Goal: Task Accomplishment & Management: Use online tool/utility

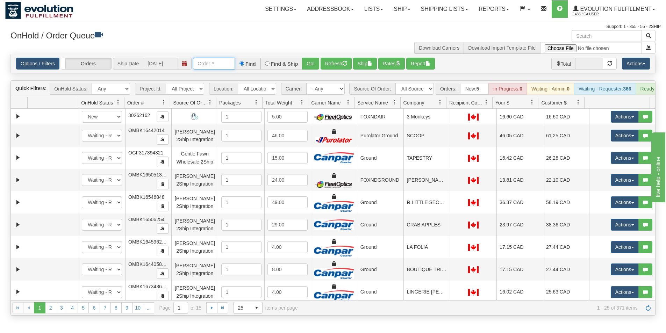
click at [215, 61] on input "text" at bounding box center [214, 64] width 42 height 12
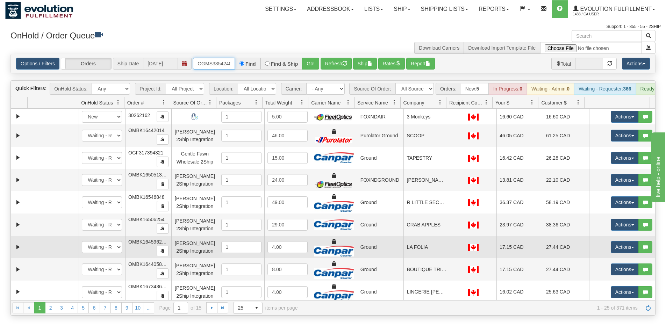
type input "OGMS33542402"
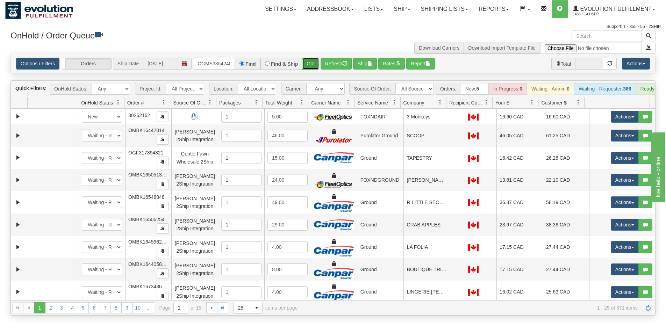
click at [314, 66] on button "Go!" at bounding box center [310, 64] width 17 height 12
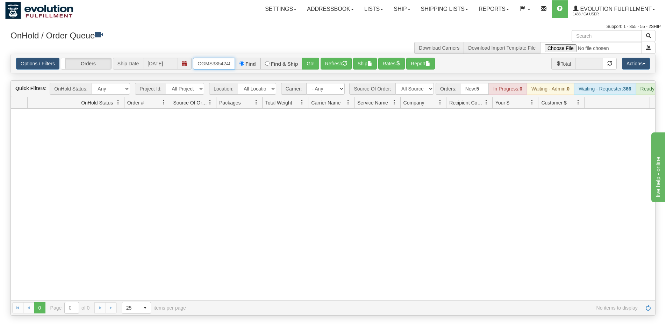
scroll to position [0, 4]
drag, startPoint x: 198, startPoint y: 64, endPoint x: 276, endPoint y: 80, distance: 79.7
click at [276, 80] on div "Is equal to Is not equal to Contains Does not contains CAD USD EUR ZAR [PERSON_…" at bounding box center [332, 185] width 655 height 262
click at [214, 64] on input "text" at bounding box center [214, 64] width 42 height 12
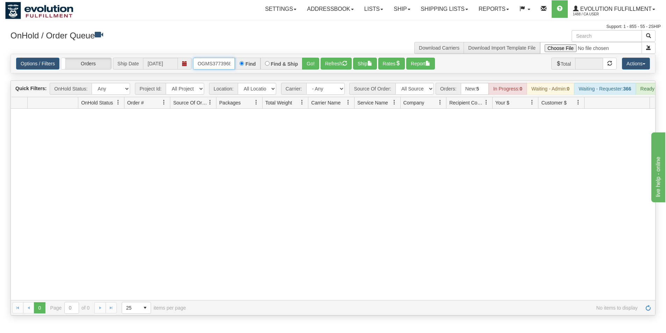
type input "OGMS37739685"
click at [305, 65] on button "Go!" at bounding box center [310, 64] width 17 height 12
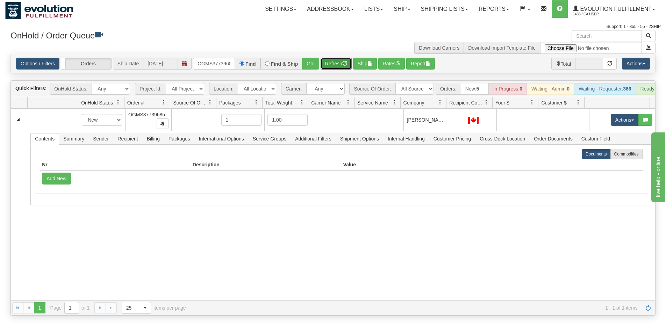
click at [343, 64] on button "Refresh" at bounding box center [335, 64] width 31 height 12
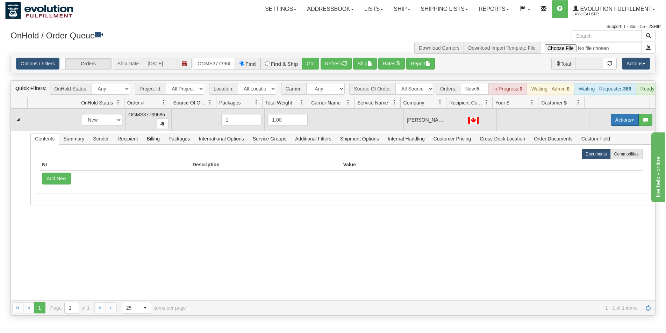
click at [619, 123] on button "Actions" at bounding box center [625, 120] width 28 height 12
click at [605, 154] on span "Rate All Services" at bounding box center [610, 152] width 42 height 6
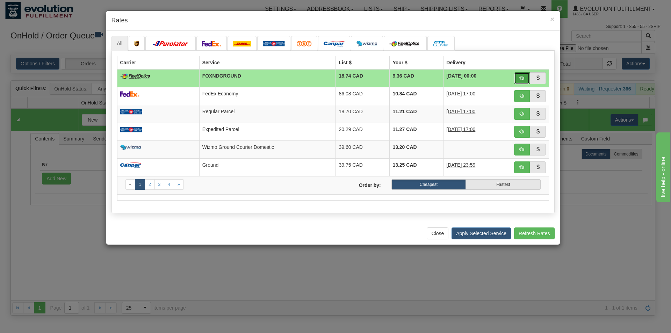
click at [522, 80] on span "button" at bounding box center [521, 77] width 5 height 5
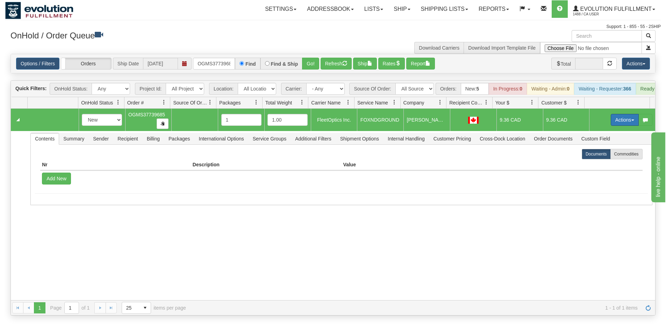
click at [611, 123] on button "Actions" at bounding box center [625, 120] width 28 height 12
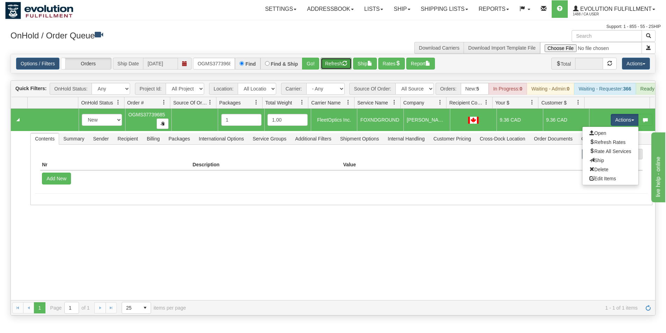
click at [324, 65] on button "Refresh" at bounding box center [335, 64] width 31 height 12
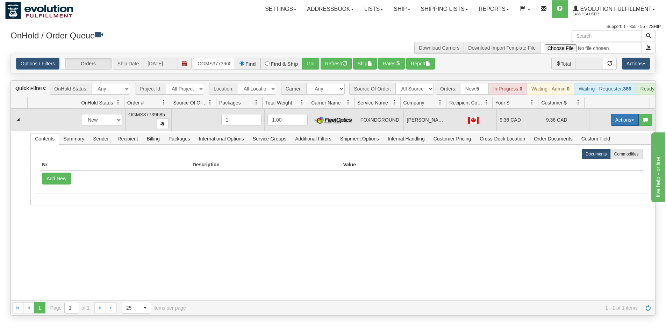
click at [621, 126] on button "Actions" at bounding box center [625, 120] width 28 height 12
click at [594, 163] on span "Ship" at bounding box center [596, 161] width 15 height 6
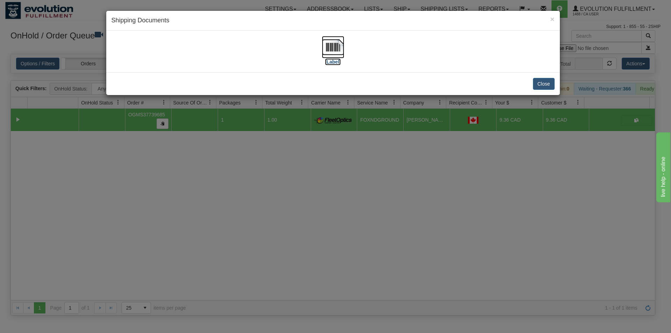
click at [332, 41] on img at bounding box center [333, 47] width 22 height 22
click at [427, 219] on div "× Shipping Documents [Label] Close" at bounding box center [335, 166] width 671 height 333
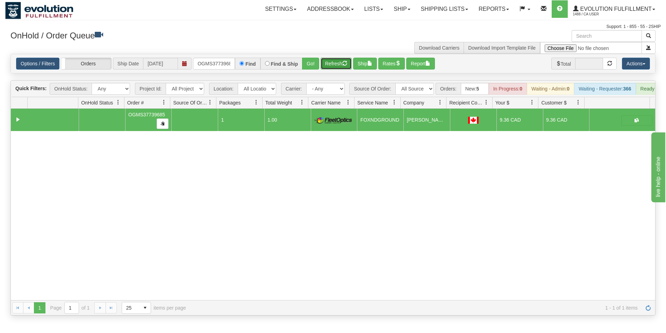
click at [337, 64] on button "Refresh" at bounding box center [335, 64] width 31 height 12
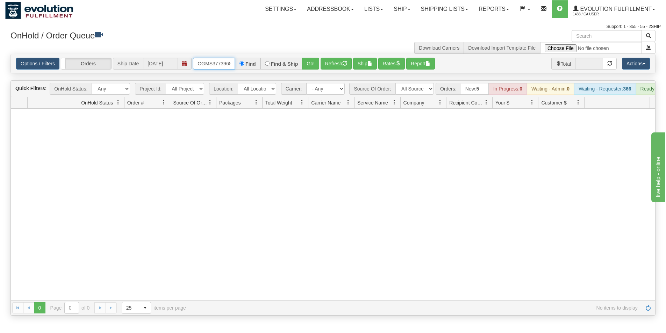
scroll to position [0, 4]
drag, startPoint x: 198, startPoint y: 60, endPoint x: 272, endPoint y: 66, distance: 73.6
click at [272, 66] on div "OGMS37739685 Find Find & Ship Go!" at bounding box center [256, 64] width 126 height 12
type input "OGMS37740802"
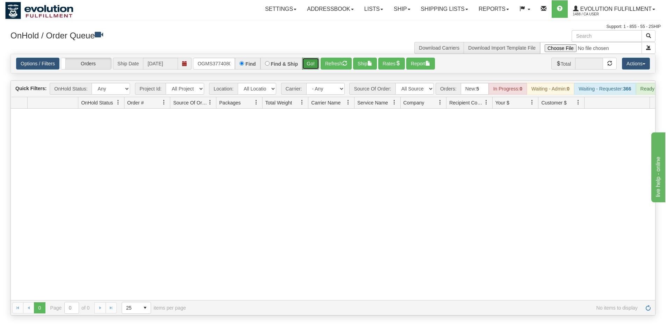
click at [305, 60] on button "Go!" at bounding box center [310, 64] width 17 height 12
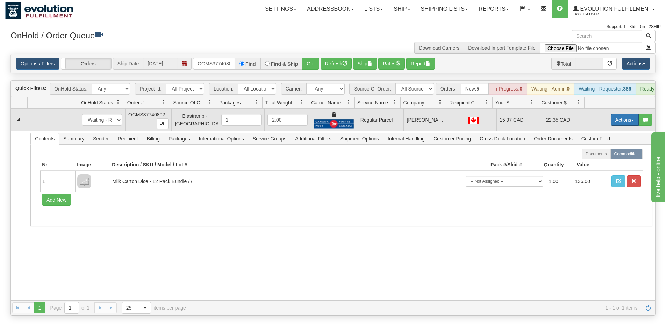
click at [617, 126] on button "Actions" at bounding box center [625, 120] width 28 height 12
click at [609, 154] on span "Rate All Services" at bounding box center [610, 152] width 42 height 6
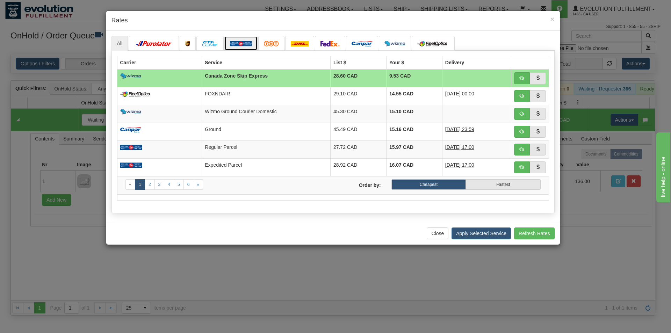
click at [237, 44] on img at bounding box center [241, 44] width 22 height 6
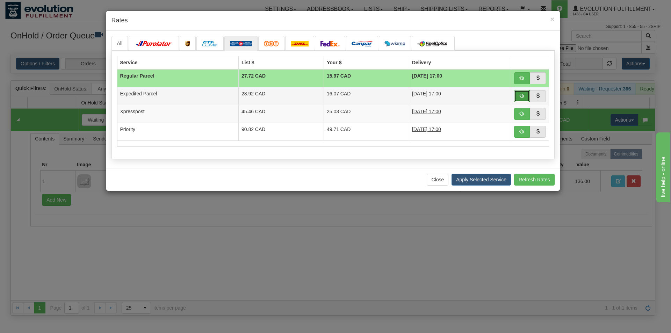
click at [519, 95] on span "button" at bounding box center [521, 95] width 5 height 5
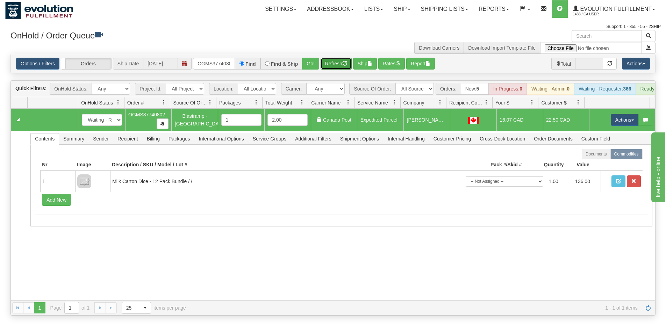
click at [331, 63] on button "Refresh" at bounding box center [335, 64] width 31 height 12
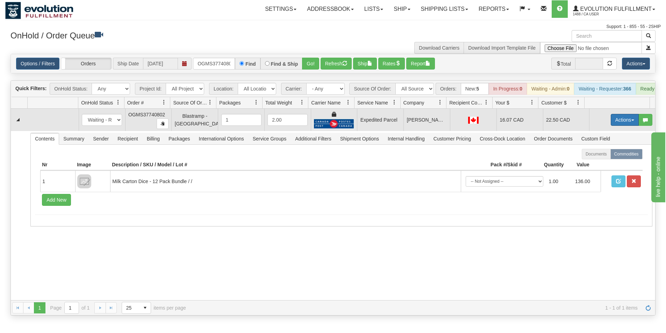
click at [611, 122] on button "Actions" at bounding box center [625, 120] width 28 height 12
click at [601, 165] on link "Ship" at bounding box center [610, 160] width 56 height 9
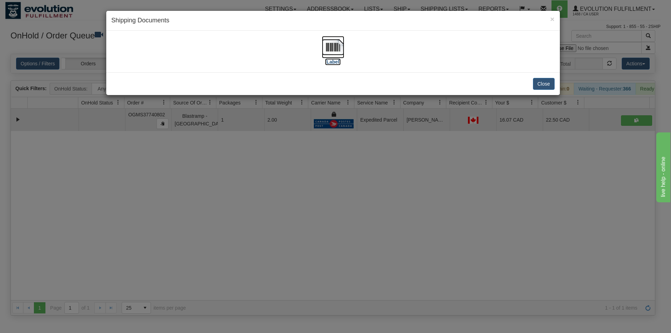
click at [331, 44] on img at bounding box center [333, 47] width 22 height 22
click at [315, 240] on div "× Shipping Documents [Label] Close" at bounding box center [335, 166] width 671 height 333
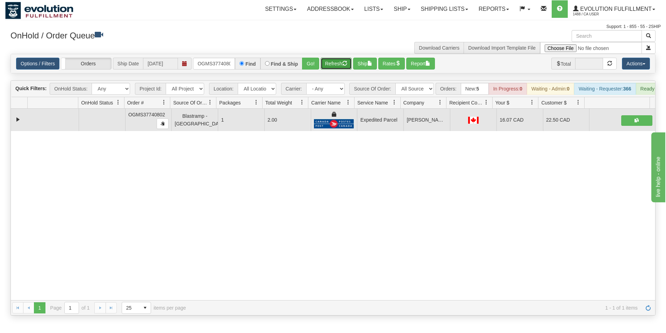
click at [332, 63] on button "Refresh" at bounding box center [335, 64] width 31 height 12
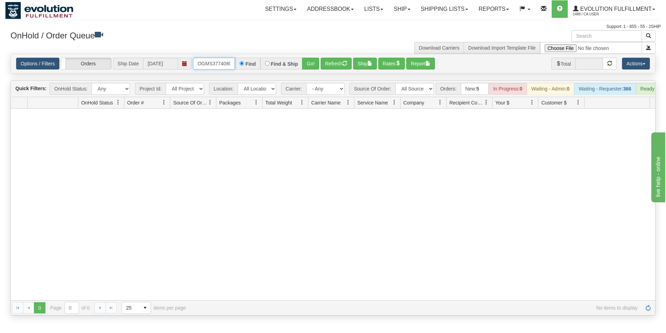
scroll to position [0, 4]
drag, startPoint x: 199, startPoint y: 63, endPoint x: 298, endPoint y: 78, distance: 100.4
click at [298, 78] on div "Is equal to Is not equal to Contains Does not contains CAD USD EUR ZAR [PERSON_…" at bounding box center [332, 185] width 655 height 262
click at [309, 68] on button "Go!" at bounding box center [310, 64] width 17 height 12
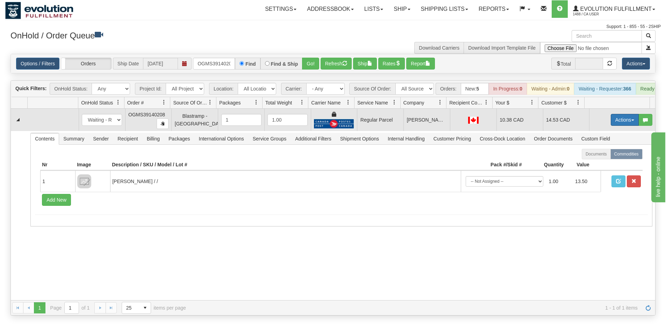
click at [623, 123] on button "Actions" at bounding box center [625, 120] width 28 height 12
click at [610, 154] on span "Rate All Services" at bounding box center [610, 152] width 42 height 6
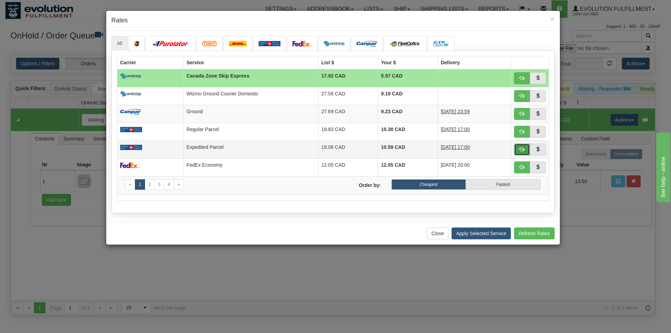
click at [521, 152] on span "button" at bounding box center [521, 149] width 5 height 5
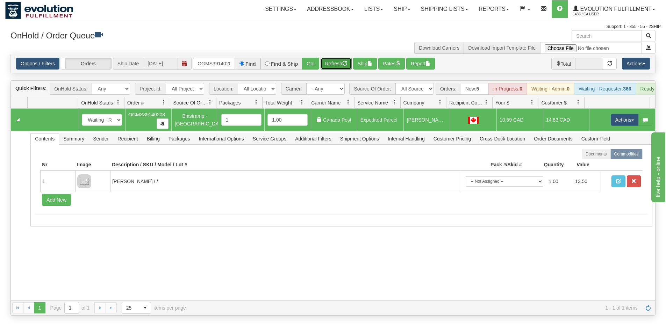
click at [333, 68] on button "Refresh" at bounding box center [335, 64] width 31 height 12
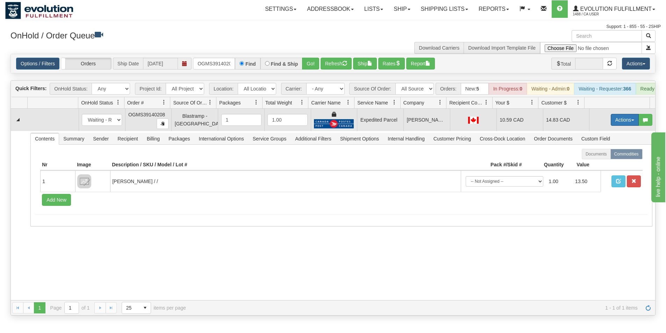
click at [618, 125] on button "Actions" at bounding box center [625, 120] width 28 height 12
click at [598, 165] on link "Ship" at bounding box center [610, 160] width 56 height 9
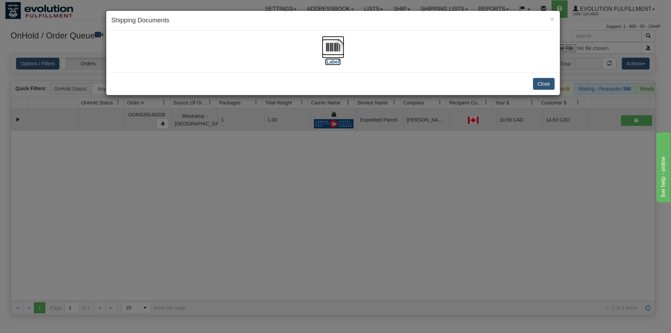
click at [336, 51] on img at bounding box center [333, 47] width 22 height 22
click at [360, 245] on div "× Shipping Documents [Label] Close" at bounding box center [335, 166] width 671 height 333
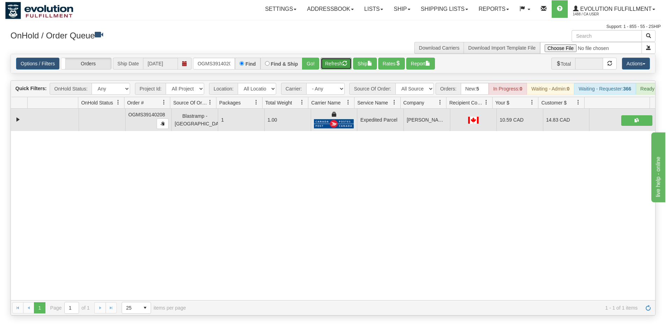
click at [333, 63] on button "Refresh" at bounding box center [335, 64] width 31 height 12
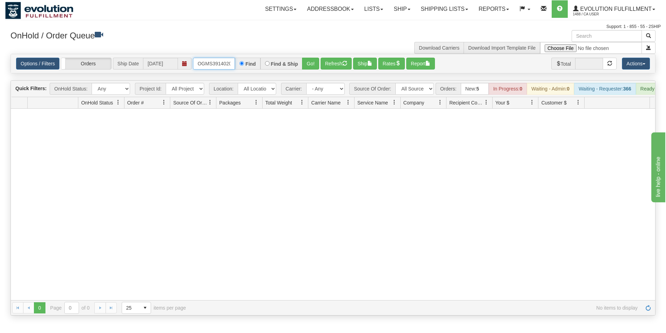
scroll to position [0, 4]
drag, startPoint x: 195, startPoint y: 62, endPoint x: 292, endPoint y: 75, distance: 97.8
click at [292, 75] on div "Is equal to Is not equal to Contains Does not contains CAD USD EUR ZAR [PERSON_…" at bounding box center [332, 185] width 655 height 262
type input "OGMS38585679"
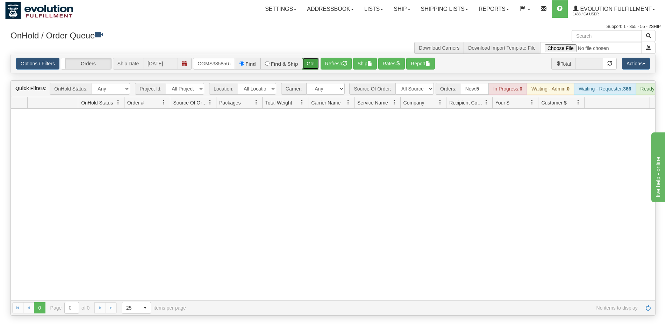
click at [307, 68] on button "Go!" at bounding box center [310, 64] width 17 height 12
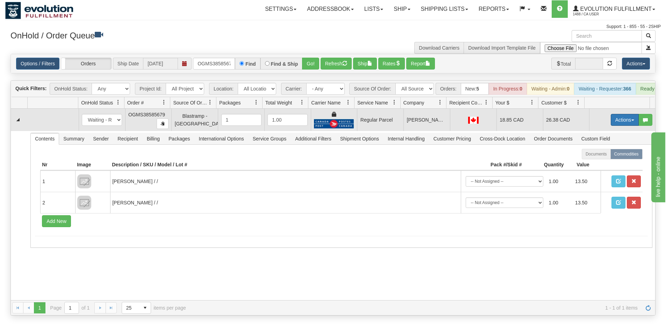
click at [626, 124] on button "Actions" at bounding box center [625, 120] width 28 height 12
click at [607, 154] on span "Rate All Services" at bounding box center [610, 152] width 42 height 6
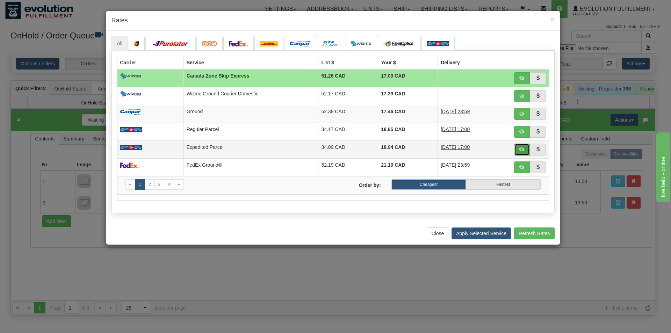
click at [519, 149] on button "button" at bounding box center [522, 150] width 16 height 12
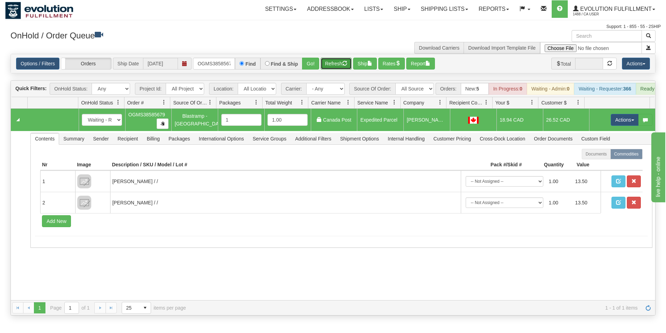
click at [334, 63] on button "Refresh" at bounding box center [335, 64] width 31 height 12
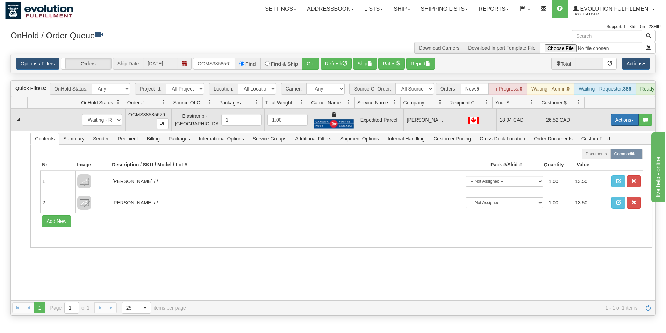
click at [617, 126] on button "Actions" at bounding box center [625, 120] width 28 height 12
click at [597, 165] on link "Ship" at bounding box center [610, 160] width 56 height 9
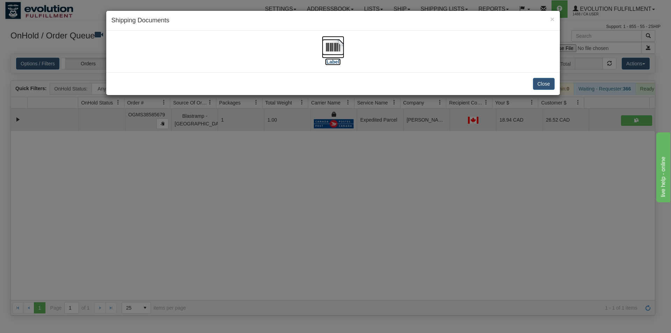
click at [329, 46] on img at bounding box center [333, 47] width 22 height 22
click at [359, 239] on div "× Shipping Documents [Label] Close" at bounding box center [335, 166] width 671 height 333
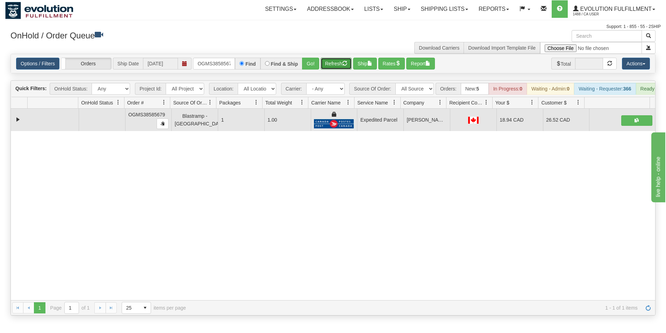
click at [340, 68] on button "Refresh" at bounding box center [335, 64] width 31 height 12
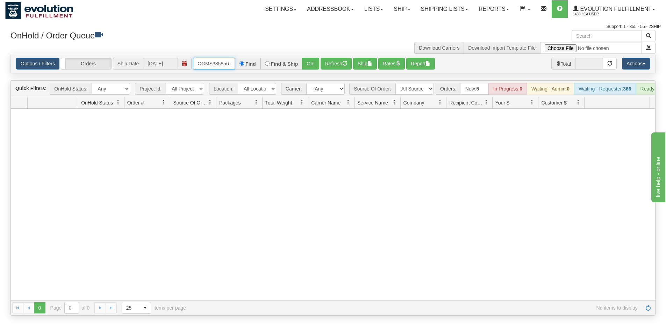
scroll to position [0, 4]
drag, startPoint x: 197, startPoint y: 64, endPoint x: 253, endPoint y: 77, distance: 57.7
click at [253, 77] on div "Is equal to Is not equal to Contains Does not contains CAD USD EUR ZAR [PERSON_…" at bounding box center [332, 185] width 655 height 262
click at [312, 66] on button "Go!" at bounding box center [310, 64] width 17 height 12
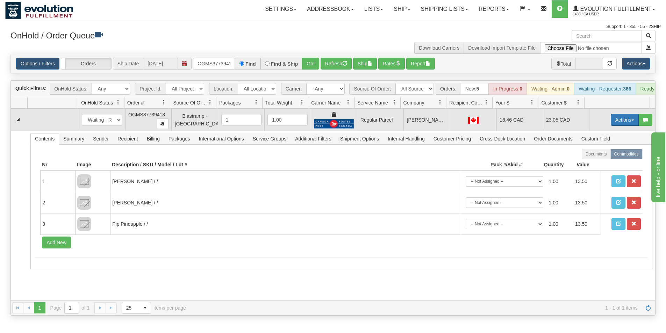
click at [619, 124] on button "Actions" at bounding box center [625, 120] width 28 height 12
click at [609, 154] on span "Rate All Services" at bounding box center [610, 152] width 42 height 6
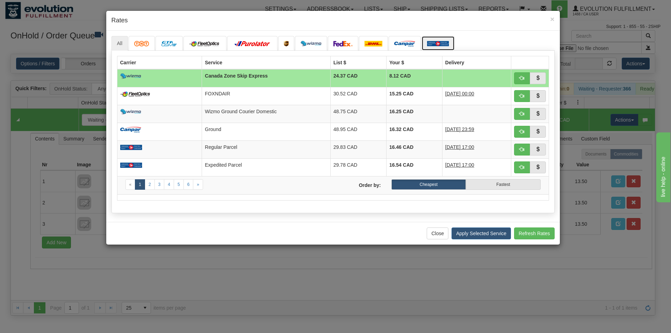
click at [441, 42] on img at bounding box center [438, 44] width 22 height 6
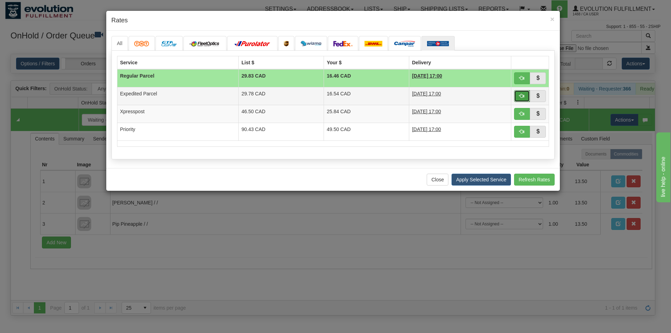
click at [520, 97] on span "button" at bounding box center [521, 95] width 5 height 5
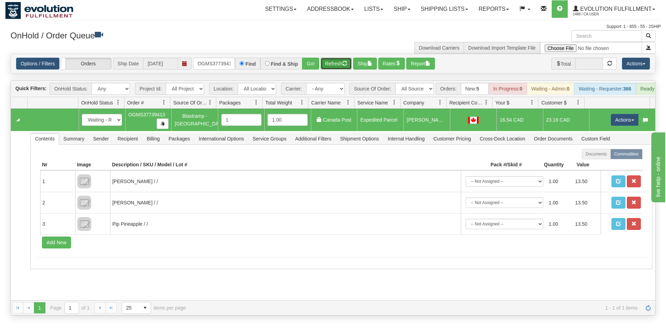
click at [340, 64] on button "Refresh" at bounding box center [335, 64] width 31 height 12
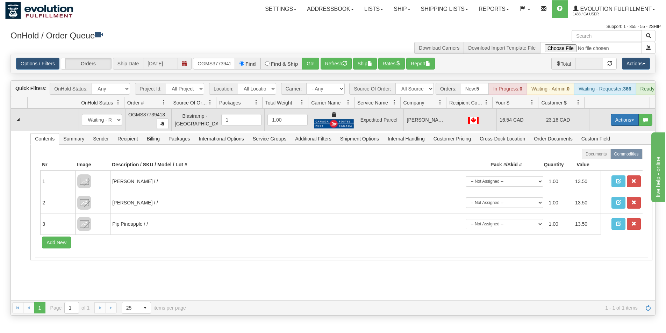
click at [620, 122] on button "Actions" at bounding box center [625, 120] width 28 height 12
click at [598, 164] on link "Ship" at bounding box center [610, 160] width 56 height 9
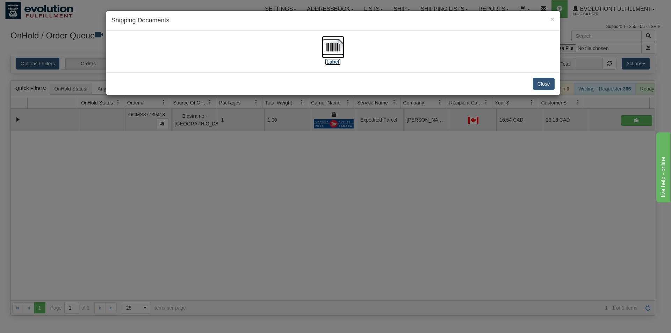
click at [325, 49] on img at bounding box center [333, 47] width 22 height 22
click at [346, 246] on div "× Shipping Documents [Label] Close" at bounding box center [335, 166] width 671 height 333
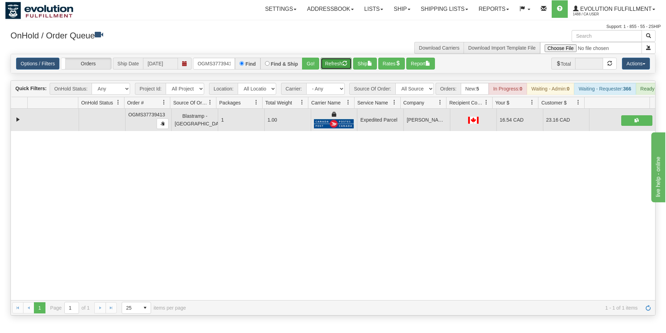
click at [330, 64] on button "Refresh" at bounding box center [335, 64] width 31 height 12
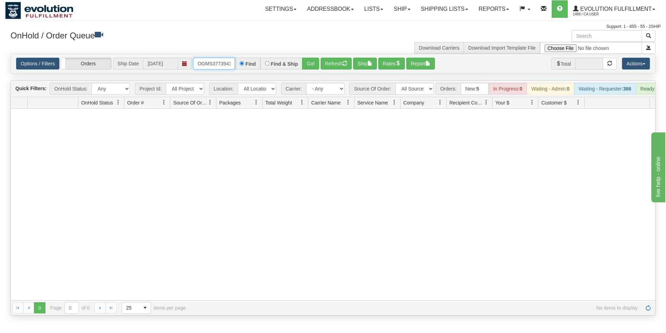
scroll to position [0, 4]
drag, startPoint x: 198, startPoint y: 64, endPoint x: 302, endPoint y: 74, distance: 103.9
click at [302, 74] on div "Is equal to Is not equal to Contains Does not contains CAD USD EUR ZAR [PERSON_…" at bounding box center [332, 185] width 655 height 262
drag, startPoint x: 195, startPoint y: 62, endPoint x: 350, endPoint y: 65, distance: 155.2
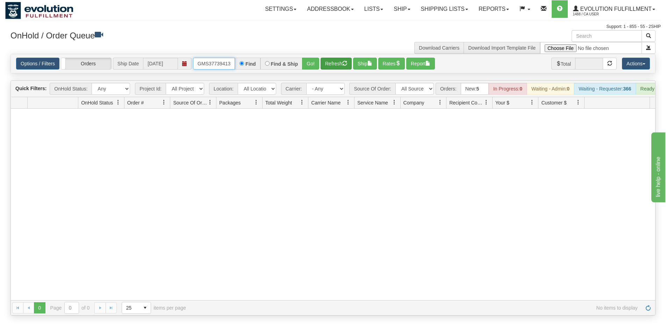
click at [350, 65] on div "Options / Filters Group Shipments Orders Ship Date [DATE] OGMS37739413 Find Fin…" at bounding box center [333, 64] width 634 height 12
type input "OGMS37738469"
click at [311, 67] on button "Go!" at bounding box center [310, 64] width 17 height 12
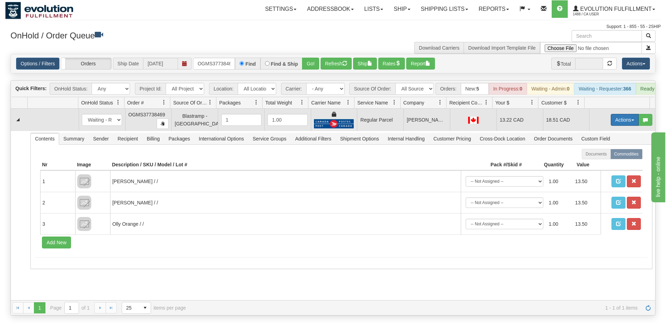
click at [615, 126] on button "Actions" at bounding box center [625, 120] width 28 height 12
click at [603, 154] on span "Rate All Services" at bounding box center [610, 152] width 42 height 6
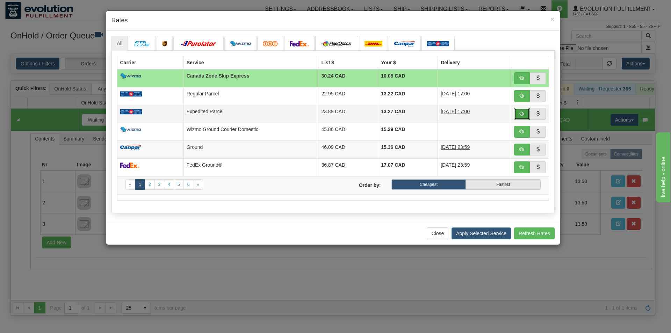
click at [521, 115] on span "button" at bounding box center [521, 113] width 5 height 5
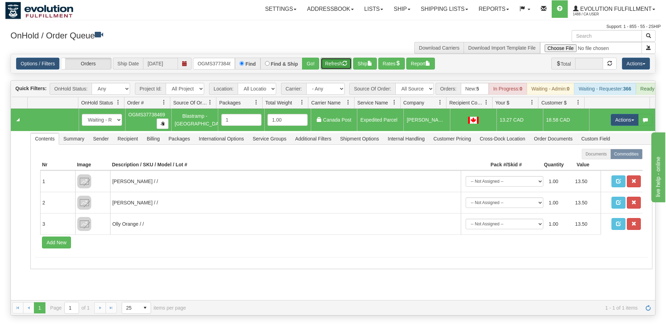
click at [342, 64] on button "Refresh" at bounding box center [335, 64] width 31 height 12
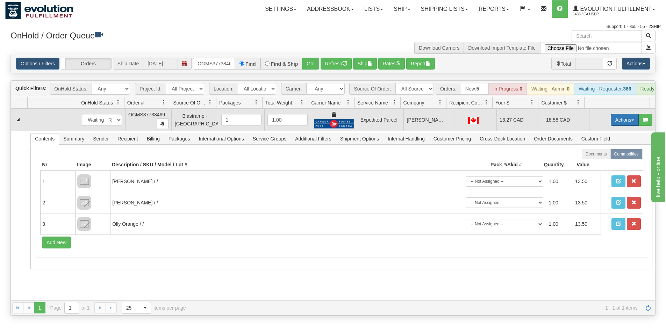
click at [617, 124] on button "Actions" at bounding box center [625, 120] width 28 height 12
click at [598, 165] on link "Ship" at bounding box center [610, 160] width 56 height 9
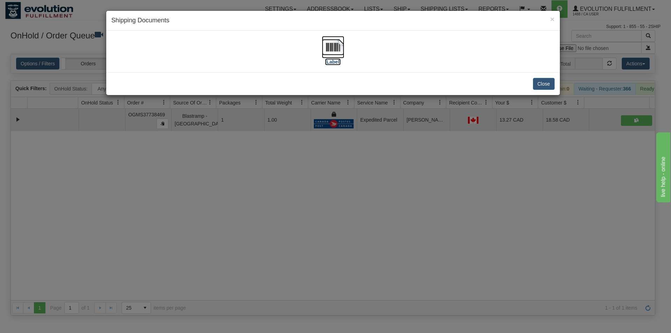
click at [340, 46] on img at bounding box center [333, 47] width 22 height 22
click at [381, 219] on div "× Shipping Documents [Label] Close" at bounding box center [335, 166] width 671 height 333
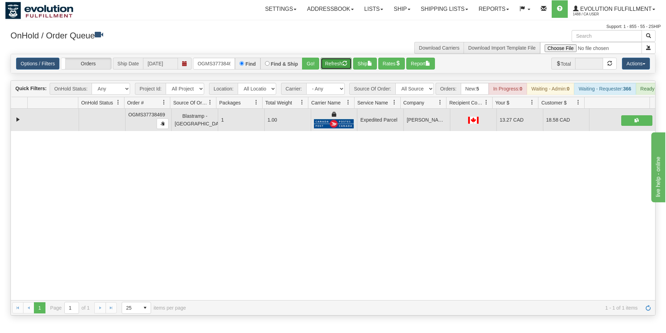
click at [329, 65] on button "Refresh" at bounding box center [335, 64] width 31 height 12
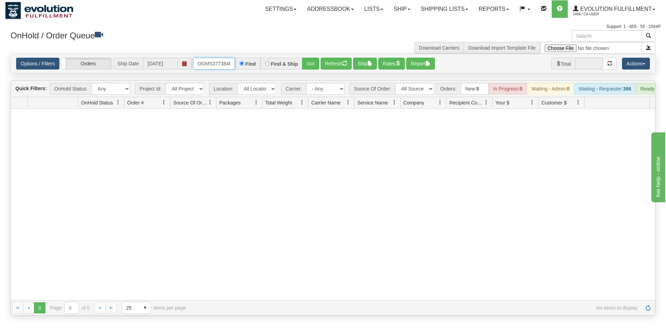
scroll to position [0, 4]
drag, startPoint x: 196, startPoint y: 64, endPoint x: 270, endPoint y: 79, distance: 75.2
click at [270, 79] on div "Is equal to Is not equal to Contains Does not contains CAD USD EUR ZAR [PERSON_…" at bounding box center [332, 185] width 655 height 262
click at [214, 63] on input "text" at bounding box center [214, 64] width 42 height 12
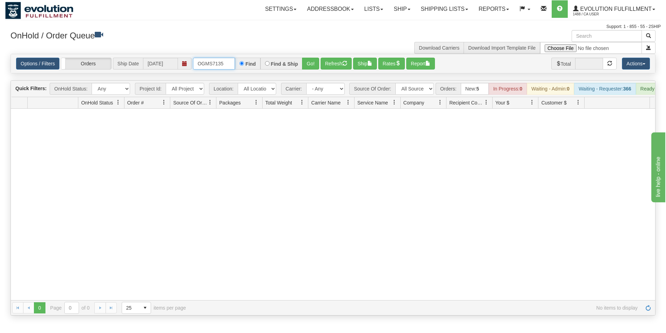
type input "OGMS7135"
click at [309, 64] on button "Go!" at bounding box center [310, 64] width 17 height 12
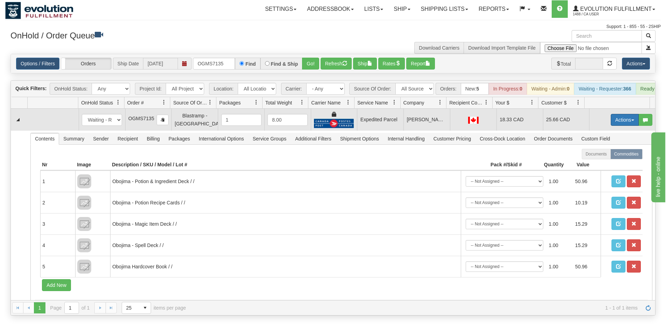
click at [617, 126] on button "Actions" at bounding box center [625, 120] width 28 height 12
click at [593, 163] on span "Ship" at bounding box center [596, 161] width 15 height 6
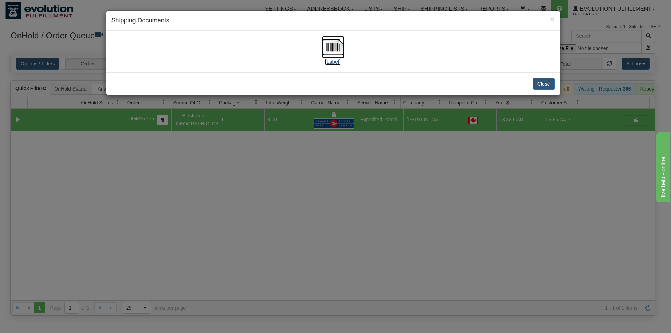
click at [336, 48] on img at bounding box center [333, 47] width 22 height 22
click at [364, 207] on div "× Shipping Documents [Label] Close" at bounding box center [335, 166] width 671 height 333
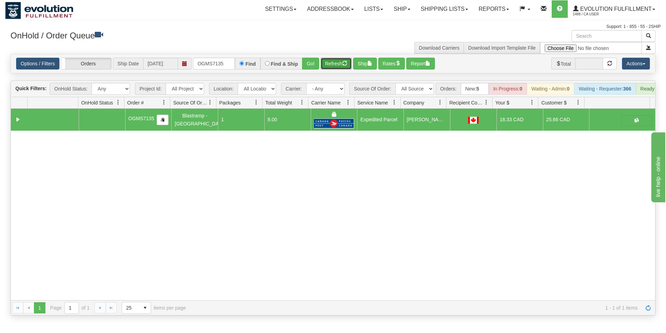
click at [333, 64] on button "Refresh" at bounding box center [335, 64] width 31 height 12
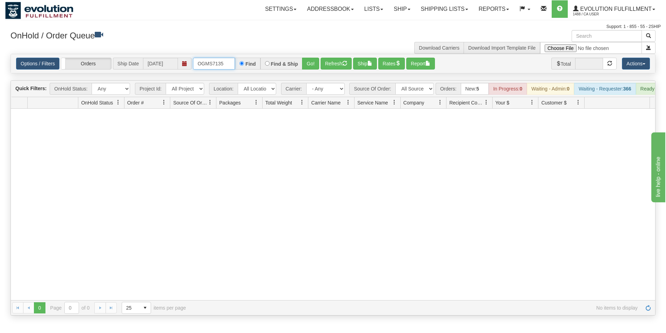
drag, startPoint x: 198, startPoint y: 61, endPoint x: 277, endPoint y: 64, distance: 78.7
click at [277, 64] on div "OGMS7135 Find Find & Ship Go!" at bounding box center [256, 64] width 126 height 12
type input "OGMS37739685"
click at [308, 65] on button "Go!" at bounding box center [310, 64] width 17 height 12
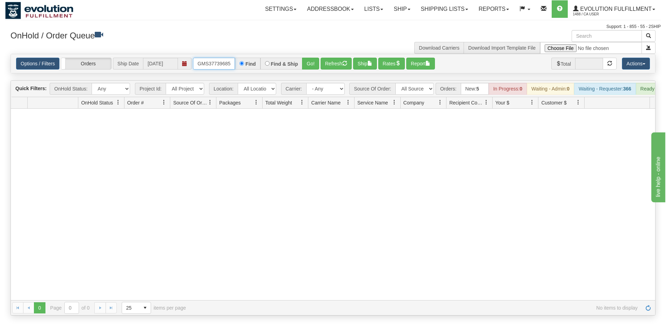
drag, startPoint x: 198, startPoint y: 62, endPoint x: 253, endPoint y: 65, distance: 55.3
click at [253, 65] on div "OGMS37739685 Find Find & Ship Go!" at bounding box center [256, 64] width 126 height 12
click at [225, 69] on input "text" at bounding box center [214, 64] width 42 height 12
type input "OGMS7626"
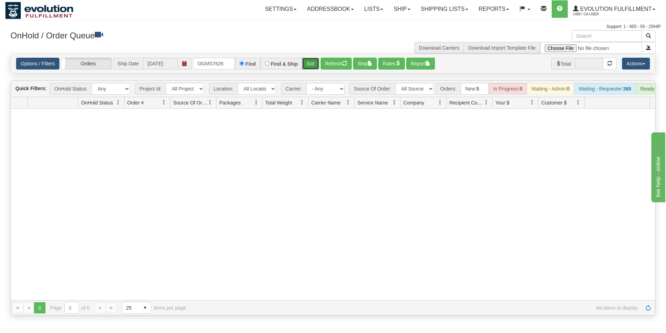
click at [309, 63] on button "Go!" at bounding box center [310, 64] width 17 height 12
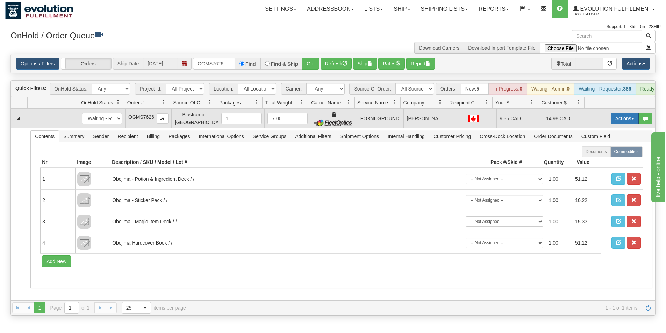
click at [614, 122] on button "Actions" at bounding box center [625, 119] width 28 height 12
click at [593, 162] on span "Ship" at bounding box center [596, 159] width 15 height 6
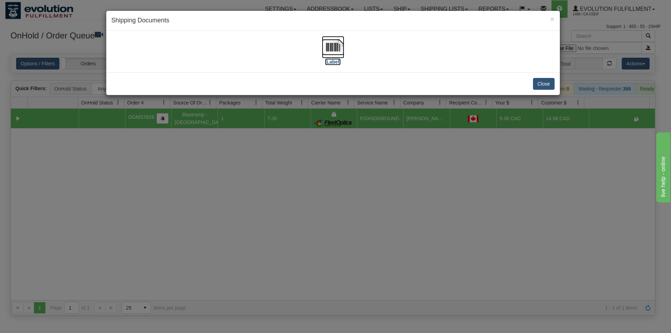
click at [332, 38] on img at bounding box center [333, 47] width 22 height 22
click at [487, 211] on div "× Shipping Documents [Label] Close" at bounding box center [335, 166] width 671 height 333
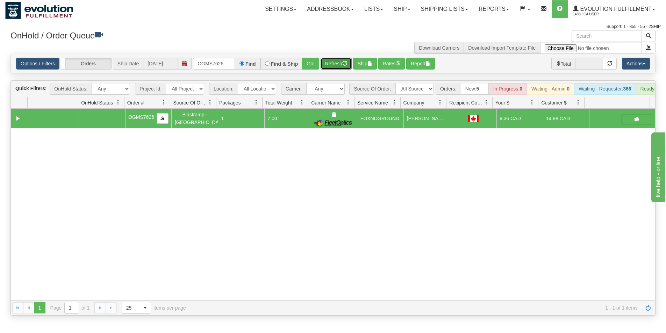
click at [332, 63] on button "Refresh" at bounding box center [335, 64] width 31 height 12
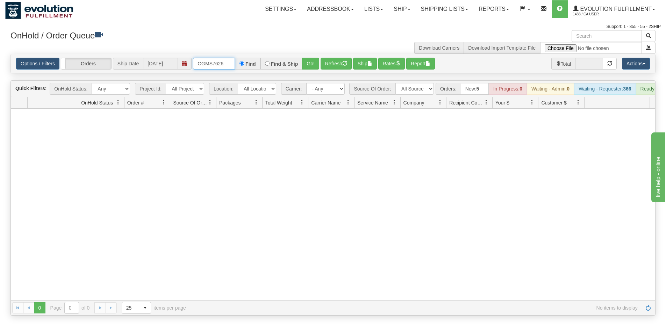
drag, startPoint x: 231, startPoint y: 67, endPoint x: 182, endPoint y: 60, distance: 49.0
click at [183, 61] on div "Options / Filters Group Shipments Orders Ship Date [DATE] OGMS7626 Find Find & …" at bounding box center [333, 64] width 634 height 12
click at [312, 65] on button "Go!" at bounding box center [310, 64] width 17 height 12
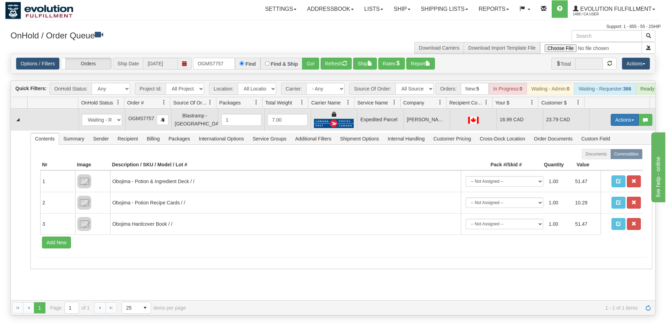
click at [613, 126] on button "Actions" at bounding box center [625, 120] width 28 height 12
click at [593, 163] on span "Ship" at bounding box center [596, 161] width 15 height 6
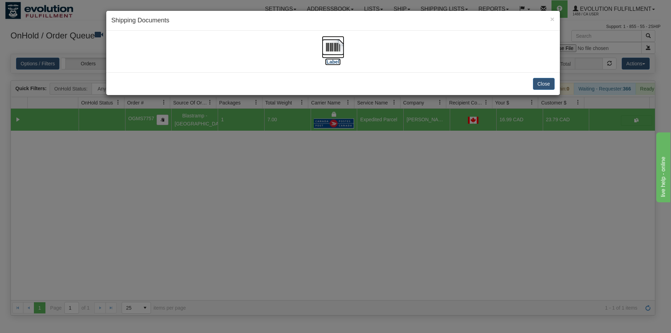
click at [339, 51] on img at bounding box center [333, 47] width 22 height 22
click at [337, 187] on div "× Shipping Documents [Label] Close" at bounding box center [335, 166] width 671 height 333
drag, startPoint x: 337, startPoint y: 187, endPoint x: 337, endPoint y: 178, distance: 9.1
click at [337, 187] on div "× Shipping Documents [Label] Close" at bounding box center [335, 166] width 671 height 333
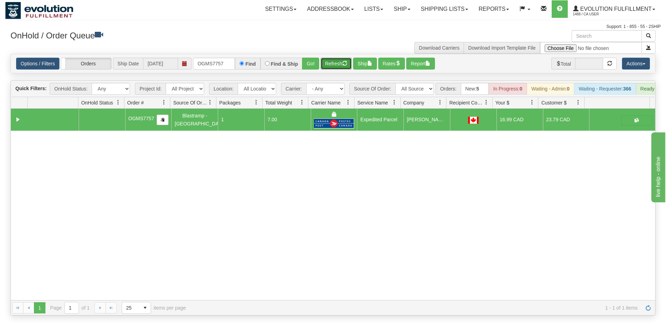
click at [336, 63] on button "Refresh" at bounding box center [335, 64] width 31 height 12
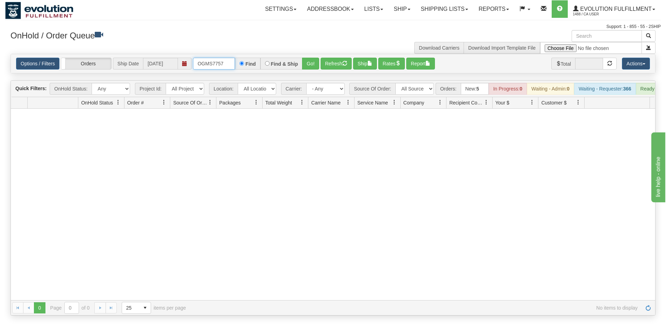
drag, startPoint x: 228, startPoint y: 66, endPoint x: 185, endPoint y: 69, distance: 42.4
click at [185, 69] on div "Options / Filters Group Shipments Orders Ship Date [DATE] OGMS7757 Find Find & …" at bounding box center [333, 64] width 634 height 12
type input "OGMS37739184"
click at [311, 66] on button "Go!" at bounding box center [310, 64] width 17 height 12
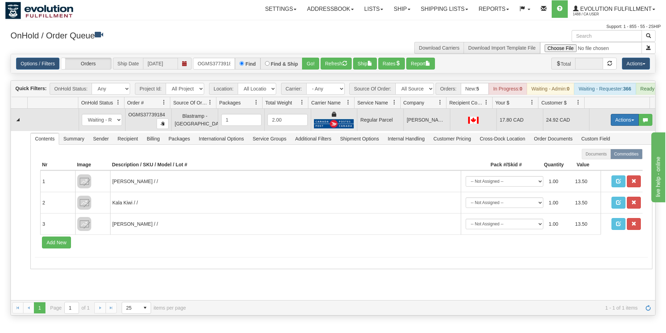
click at [618, 123] on button "Actions" at bounding box center [625, 120] width 28 height 12
click at [602, 154] on span "Rate All Services" at bounding box center [610, 152] width 42 height 6
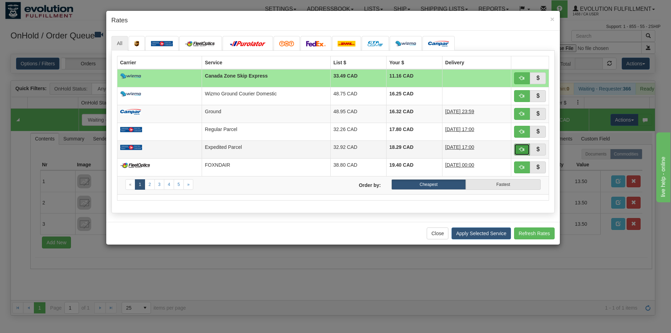
click at [521, 151] on span "button" at bounding box center [521, 149] width 5 height 5
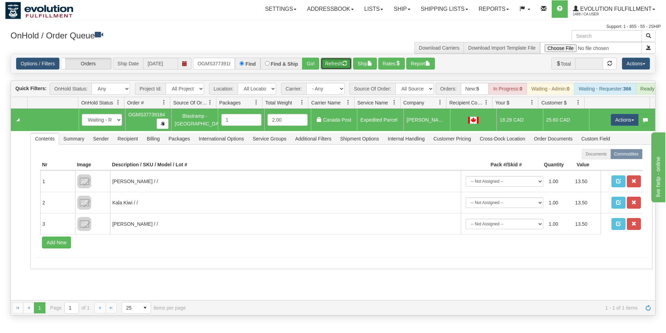
click at [335, 63] on button "Refresh" at bounding box center [335, 64] width 31 height 12
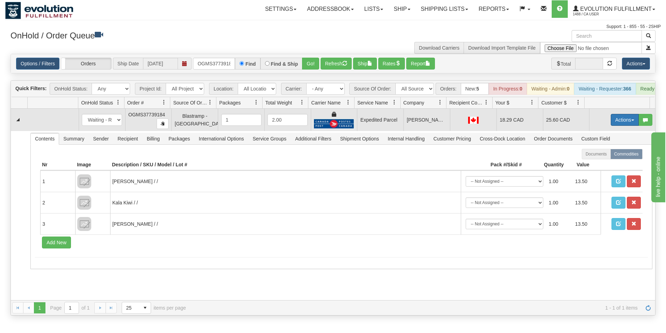
click at [616, 121] on button "Actions" at bounding box center [625, 120] width 28 height 12
click at [599, 164] on link "Ship" at bounding box center [610, 160] width 56 height 9
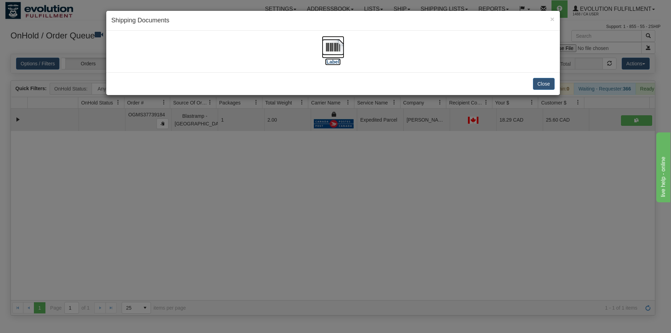
click at [338, 47] on img at bounding box center [333, 47] width 22 height 22
click at [403, 231] on div "× Shipping Documents [Label] Close" at bounding box center [335, 166] width 671 height 333
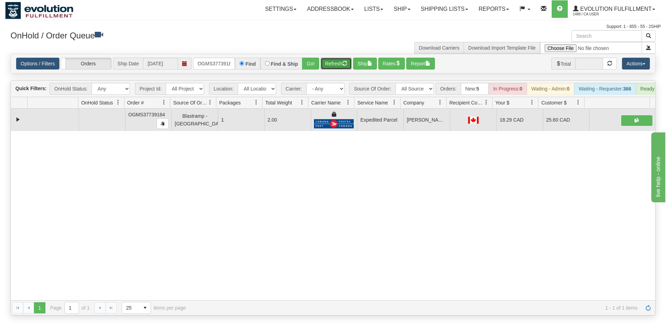
click at [342, 66] on button "Refresh" at bounding box center [335, 64] width 31 height 12
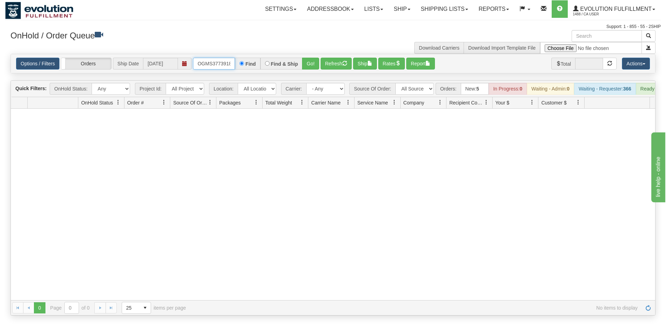
scroll to position [0, 4]
drag, startPoint x: 199, startPoint y: 65, endPoint x: 281, endPoint y: 72, distance: 82.8
click at [281, 73] on div "Options / Filters Group Shipments Orders Ship Date [DATE] OGMS37739184 Find Fin…" at bounding box center [333, 63] width 644 height 19
click at [314, 63] on button "Go!" at bounding box center [310, 64] width 17 height 12
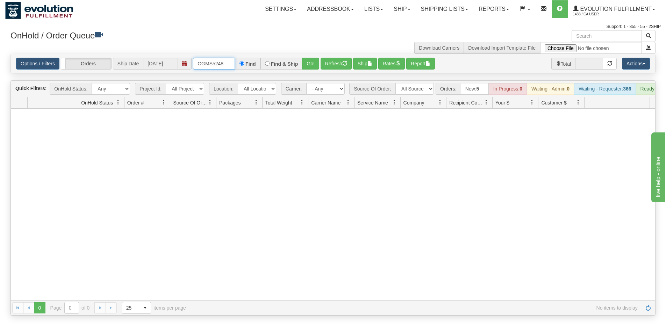
drag, startPoint x: 198, startPoint y: 64, endPoint x: 241, endPoint y: 68, distance: 43.2
click at [241, 68] on div "OGMS5248 Find Find & Ship Go!" at bounding box center [256, 64] width 126 height 12
type input "OGMS6680"
click at [312, 65] on button "Go!" at bounding box center [310, 64] width 17 height 12
